Goal: Task Accomplishment & Management: Complete application form

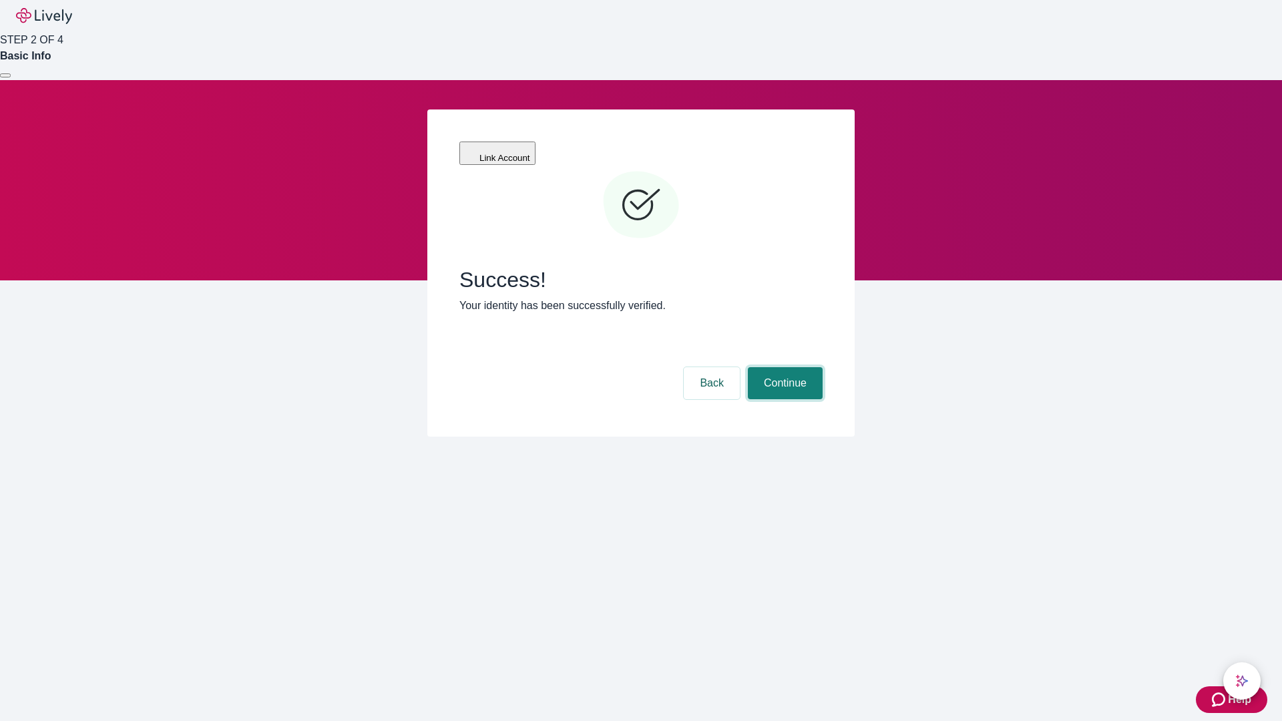
click at [783, 367] on button "Continue" at bounding box center [785, 383] width 75 height 32
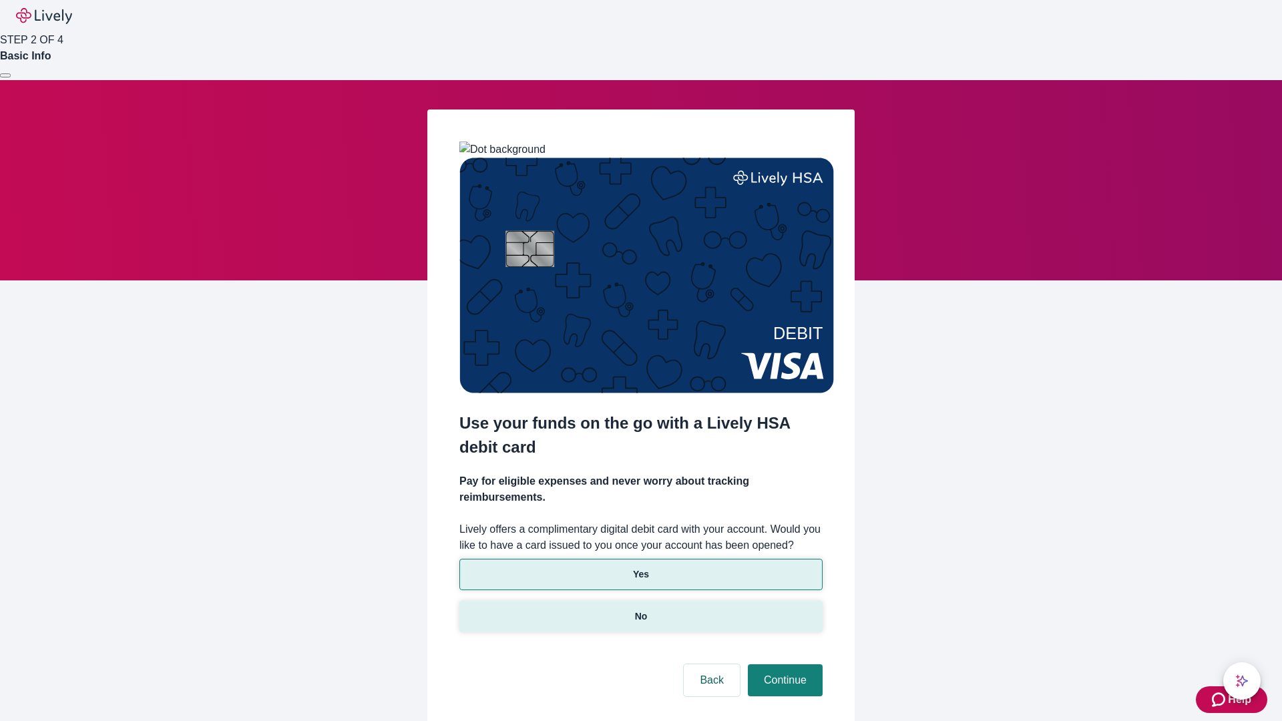
click at [640, 610] on p "No" at bounding box center [641, 617] width 13 height 14
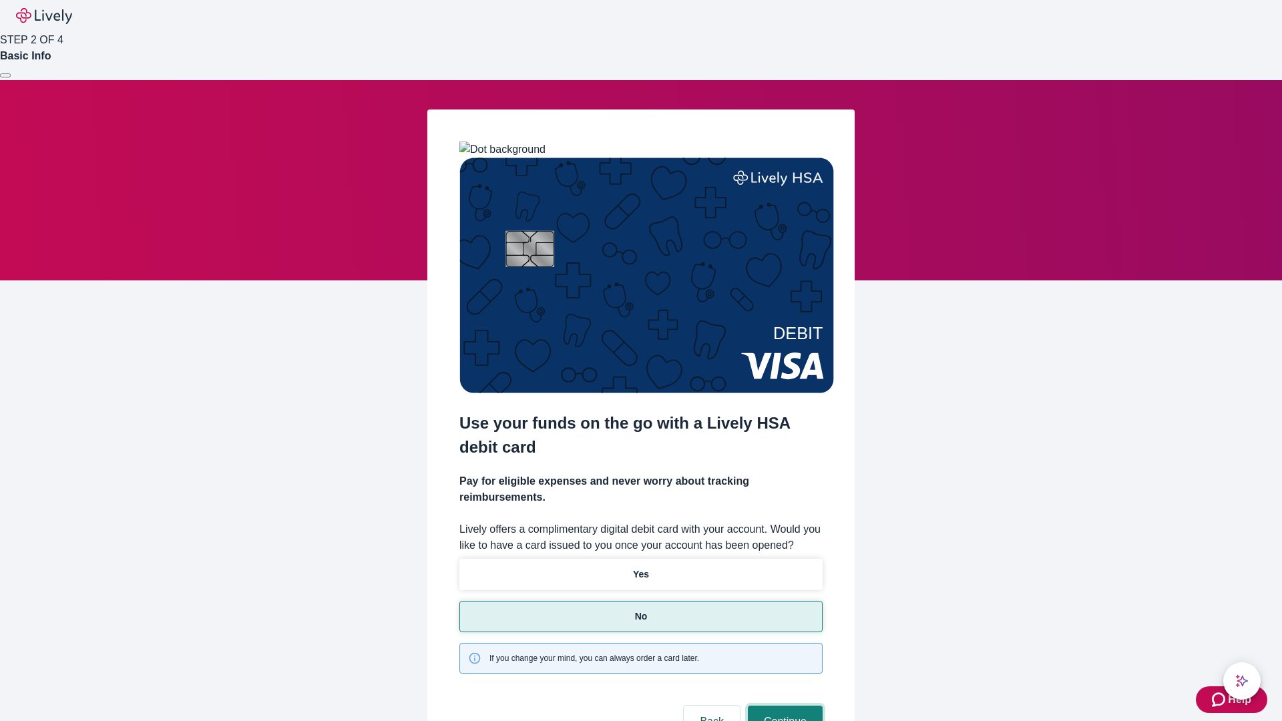
click at [783, 706] on button "Continue" at bounding box center [785, 722] width 75 height 32
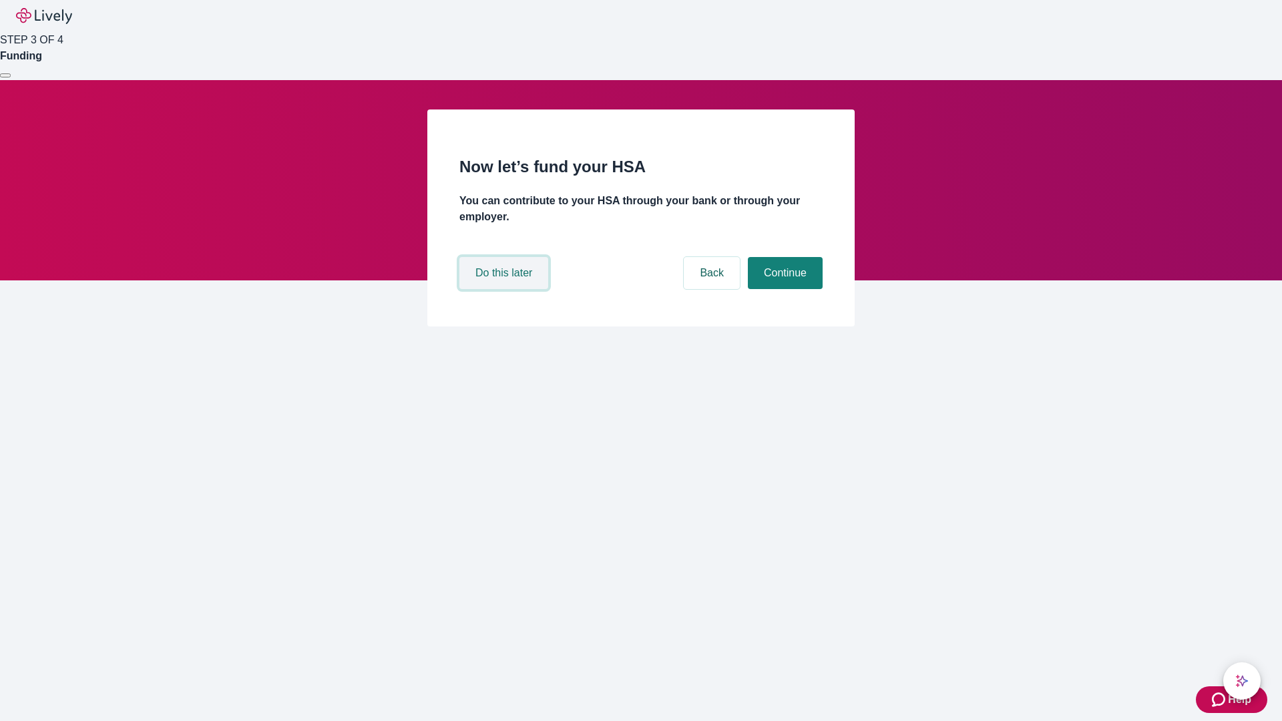
click at [505, 289] on button "Do this later" at bounding box center [503, 273] width 89 height 32
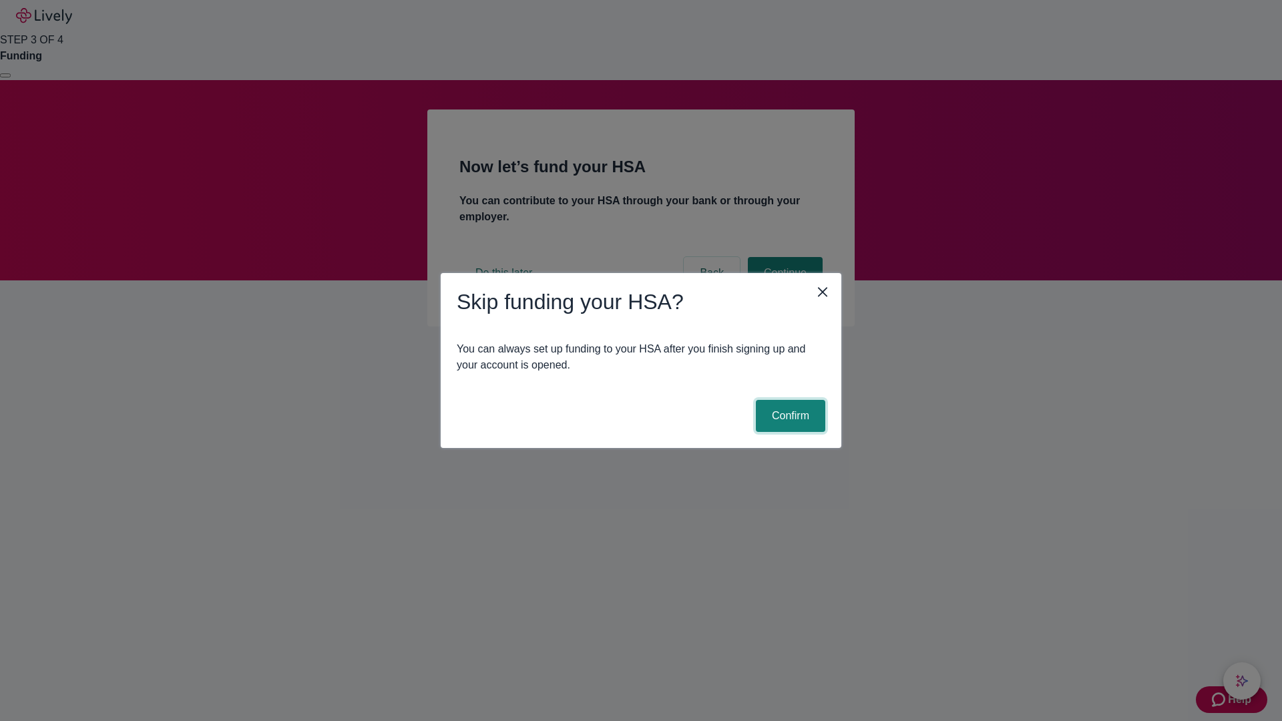
click at [789, 416] on button "Confirm" at bounding box center [790, 416] width 69 height 32
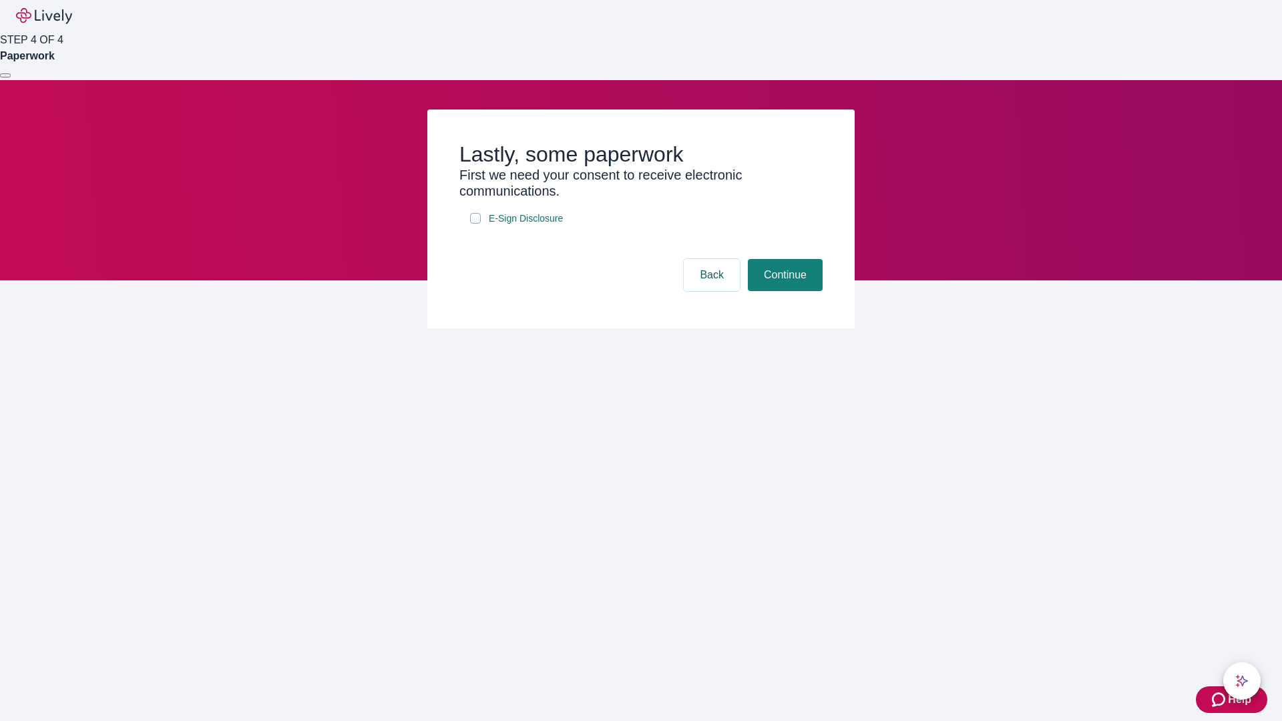
click at [475, 224] on input "E-Sign Disclosure" at bounding box center [475, 218] width 11 height 11
checkbox input "true"
click at [783, 291] on button "Continue" at bounding box center [785, 275] width 75 height 32
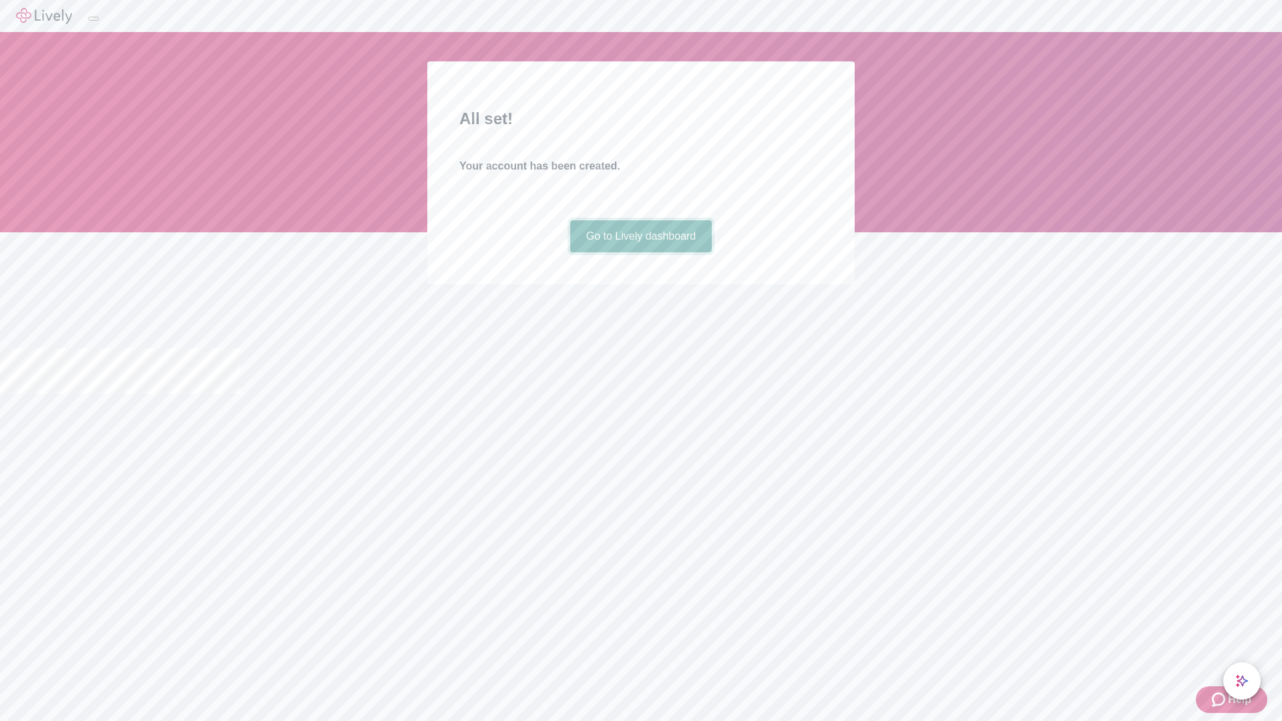
click at [640, 252] on link "Go to Lively dashboard" at bounding box center [641, 236] width 142 height 32
